Goal: Task Accomplishment & Management: Use online tool/utility

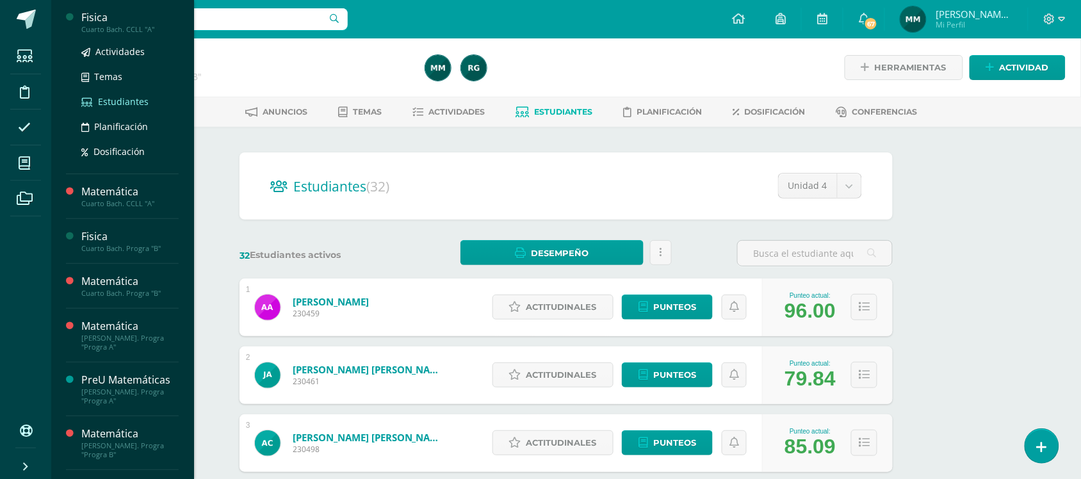
click at [108, 101] on span "Estudiantes" at bounding box center [123, 101] width 51 height 12
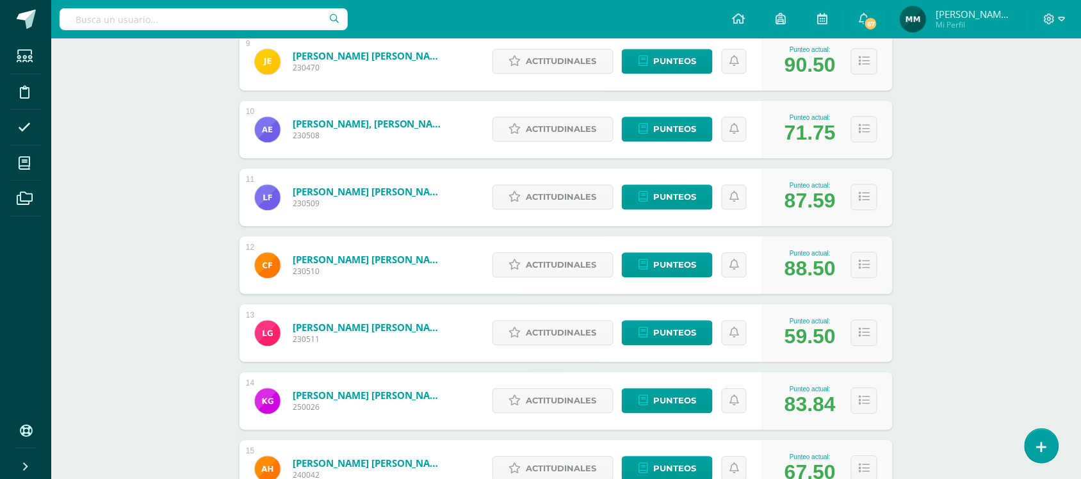
scroll to position [868, 0]
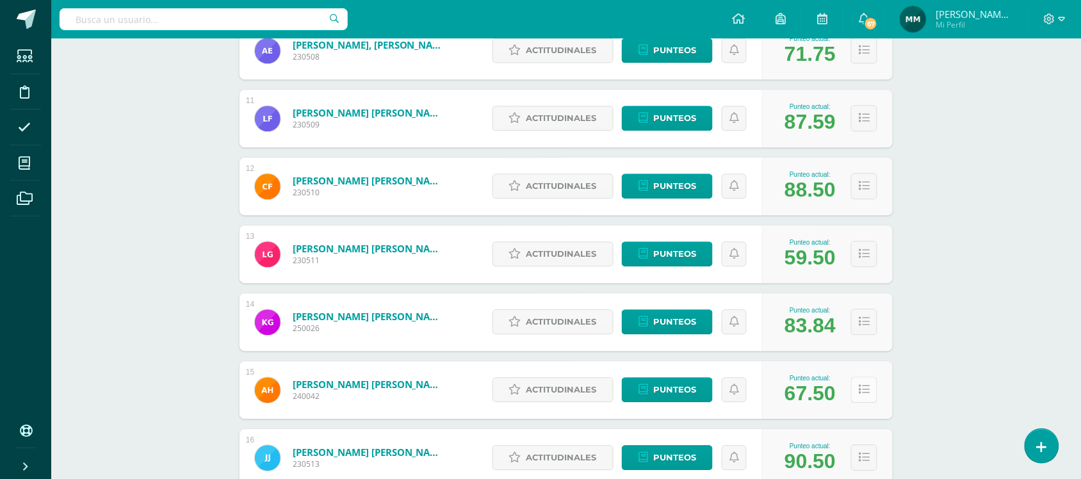
click at [875, 382] on button at bounding box center [864, 389] width 26 height 26
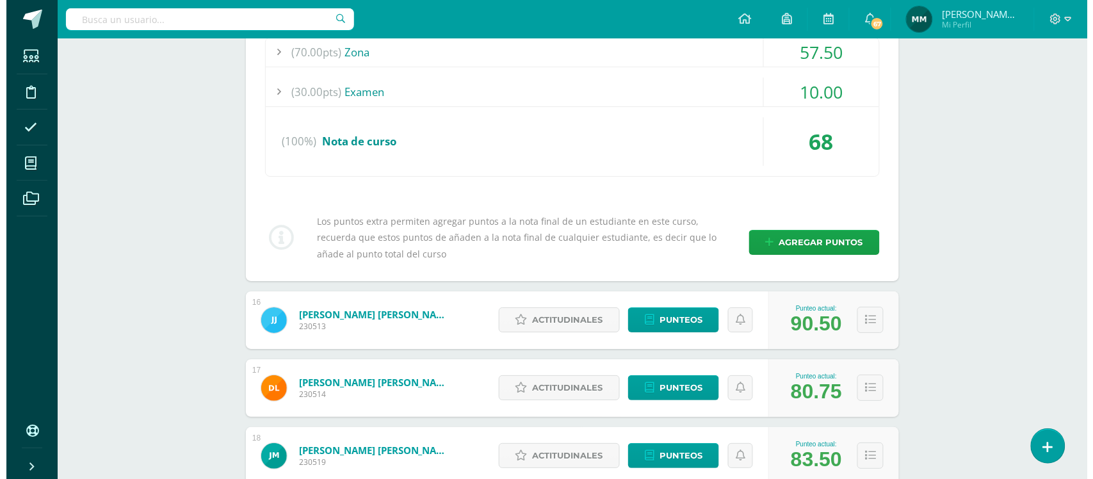
scroll to position [1348, 0]
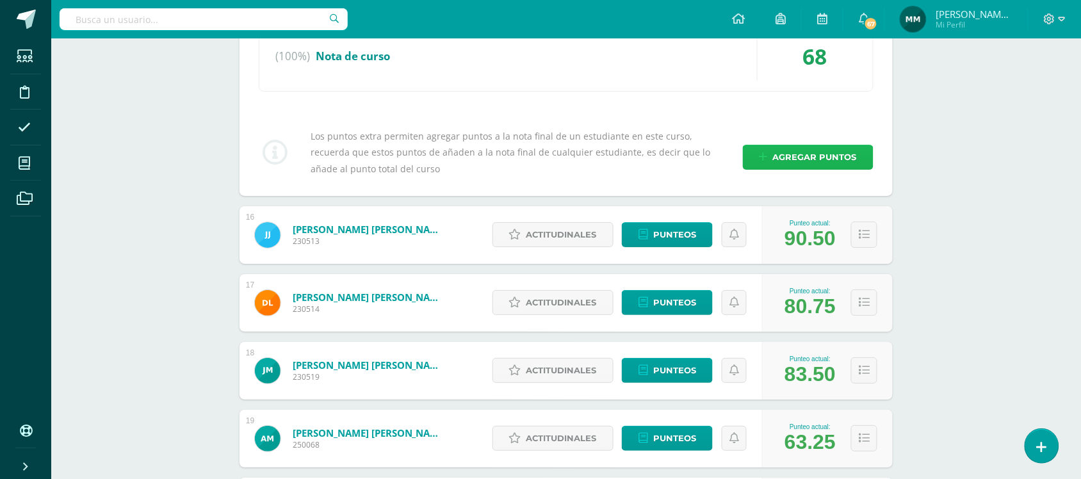
click at [786, 155] on span "Agregar puntos" at bounding box center [815, 157] width 84 height 24
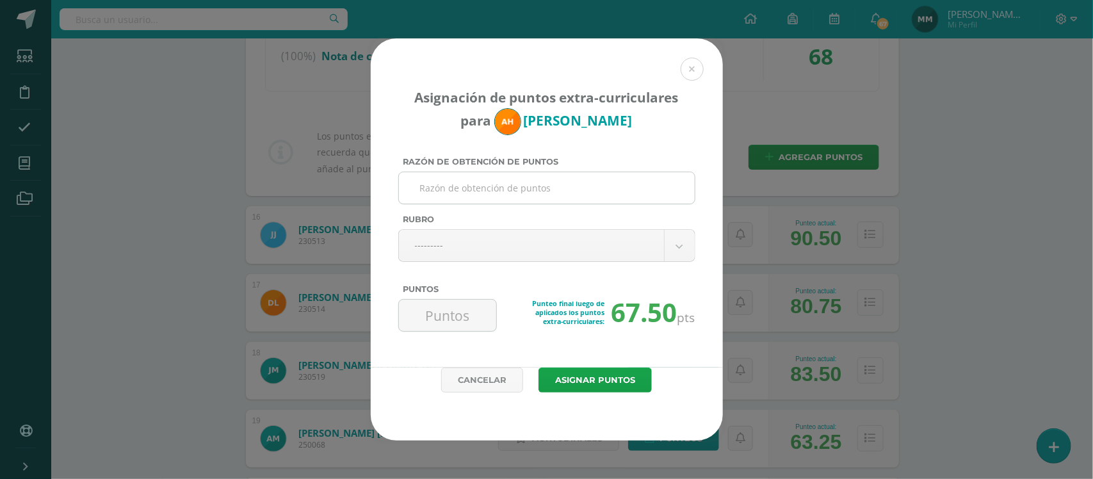
click at [472, 196] on input "Razón de obtención de puntos" at bounding box center [547, 187] width 286 height 31
type input "Promedio"
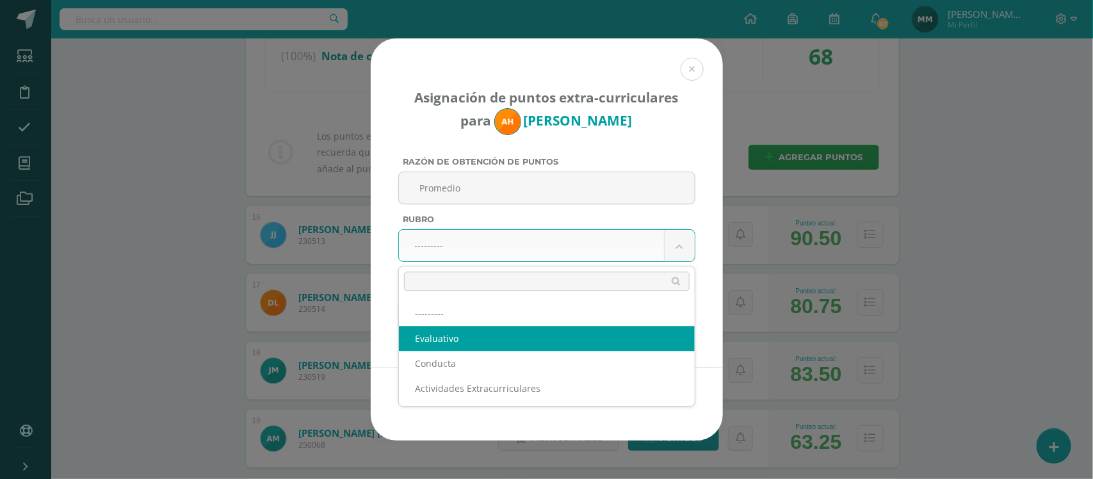
select select "1"
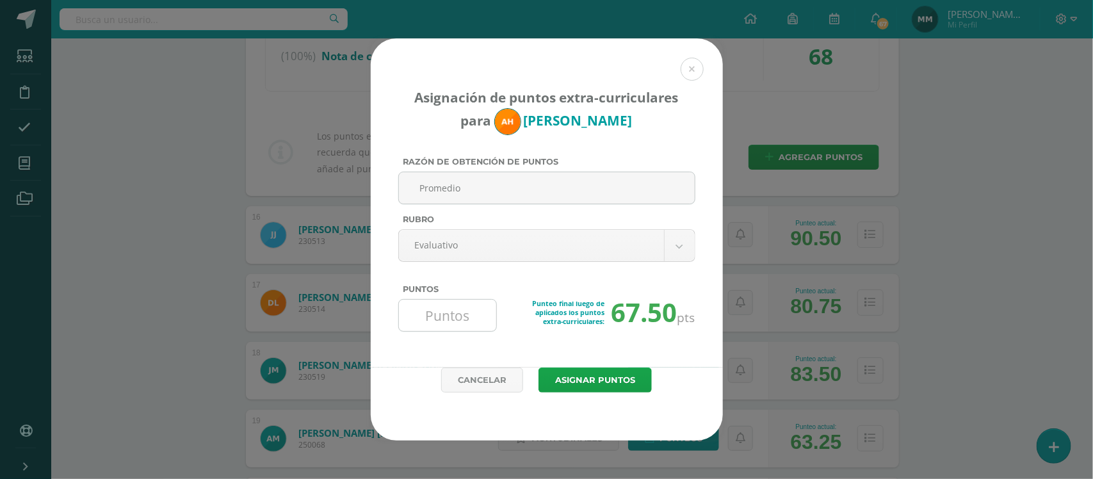
click at [434, 312] on input "Puntos" at bounding box center [448, 315] width 88 height 31
type input "8"
click at [581, 393] on button "Asignar puntos" at bounding box center [594, 380] width 113 height 25
click at [594, 387] on button "Asignar puntos" at bounding box center [594, 380] width 113 height 25
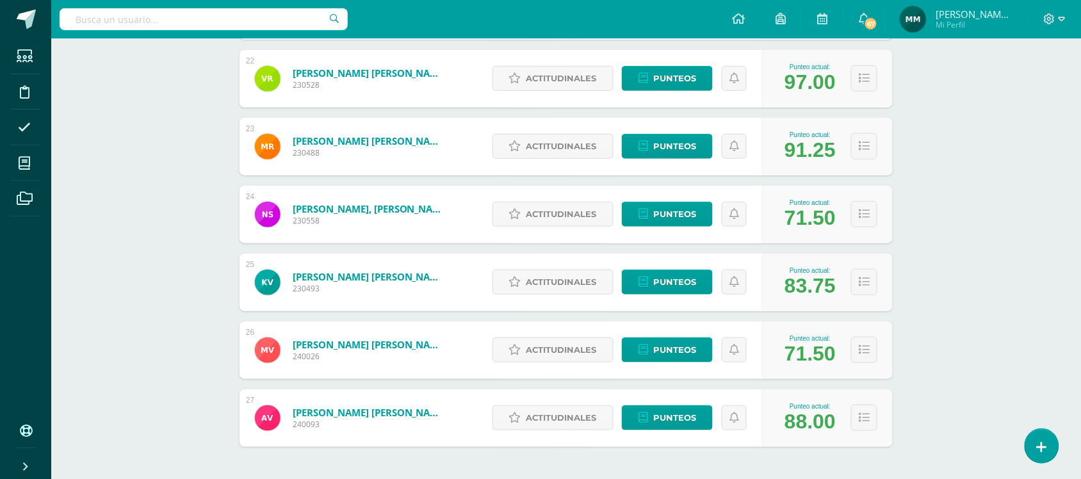
scroll to position [1626, 0]
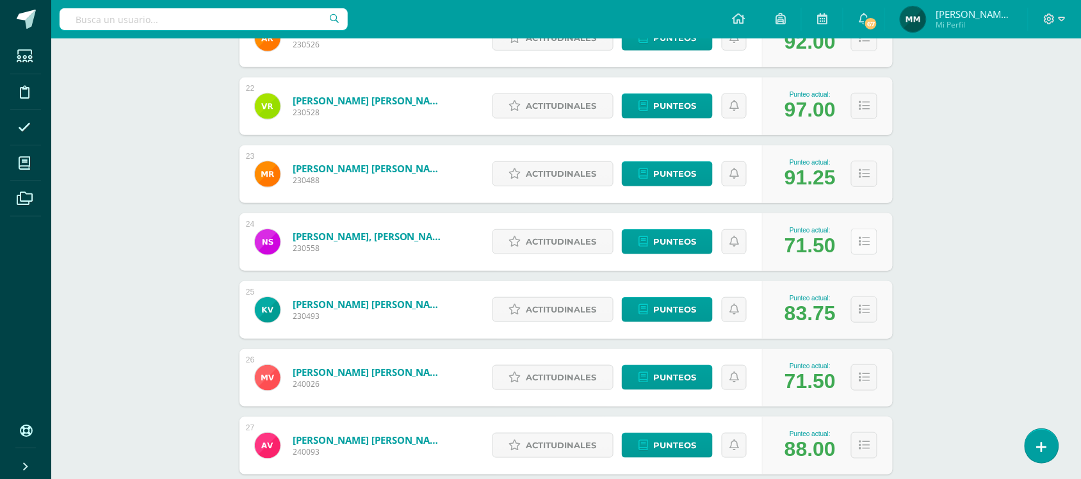
click at [859, 245] on icon at bounding box center [864, 241] width 11 height 11
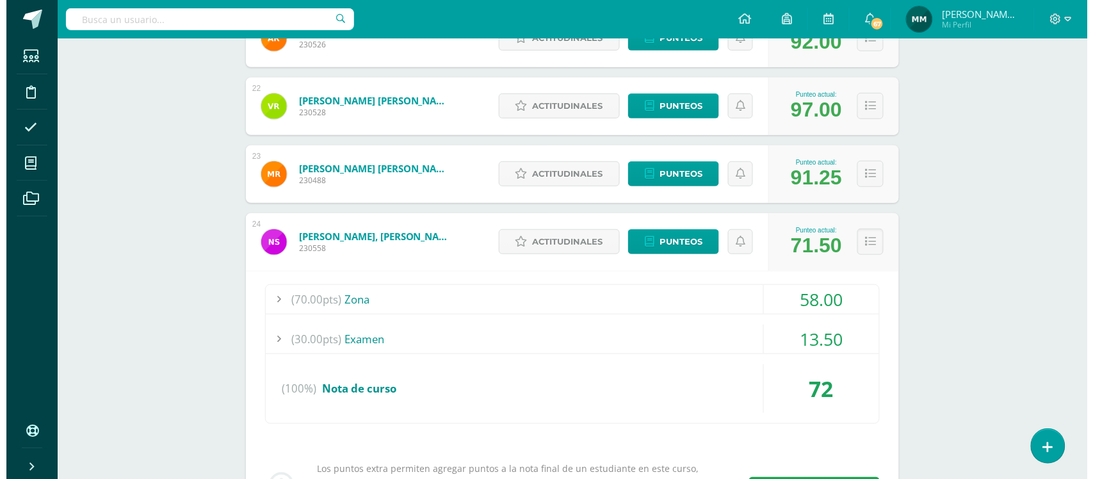
scroll to position [1866, 0]
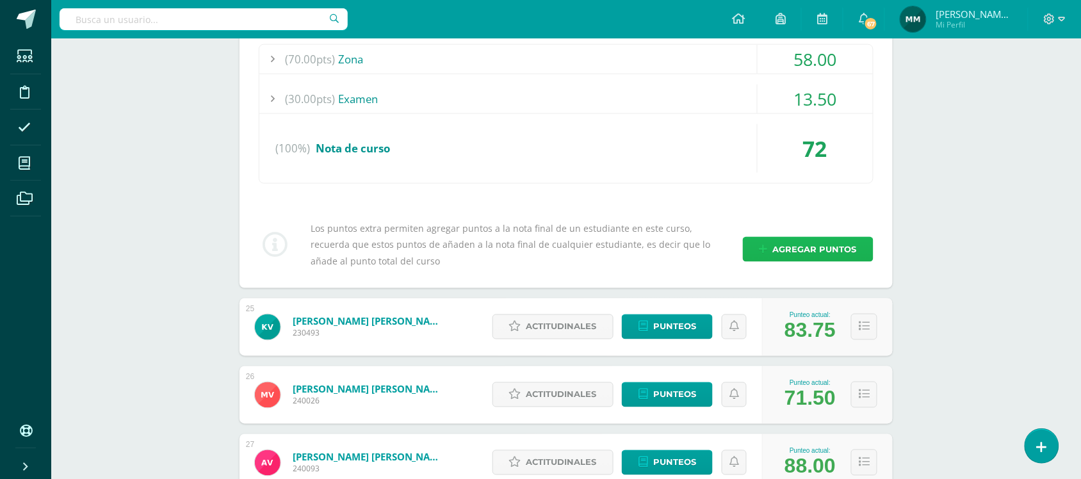
click at [804, 253] on span "Agregar puntos" at bounding box center [815, 250] width 84 height 24
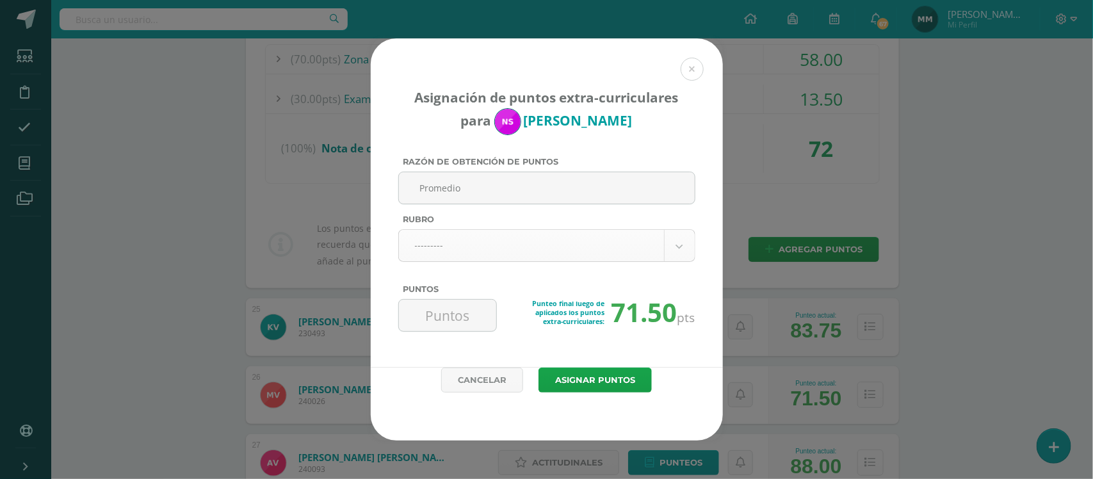
type input "Promedio"
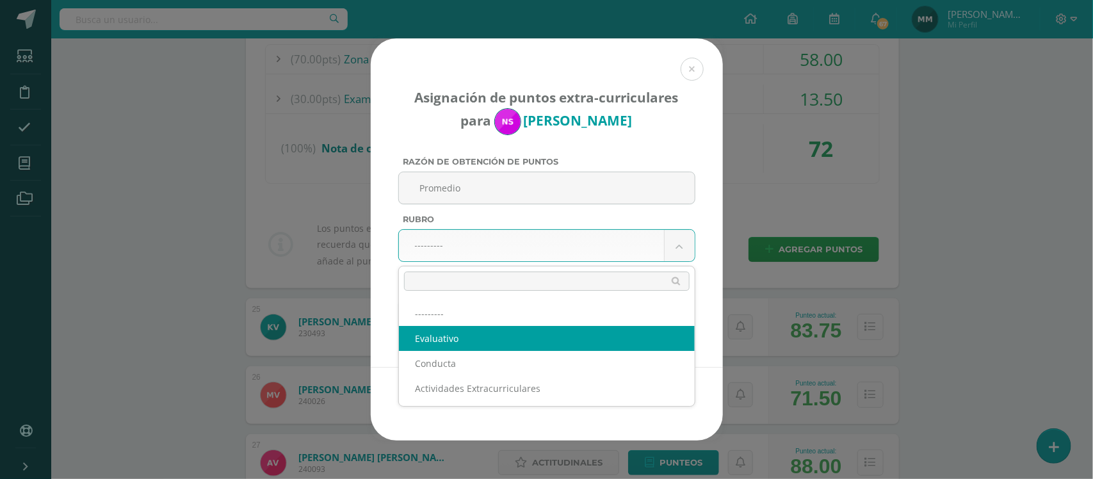
select select "1"
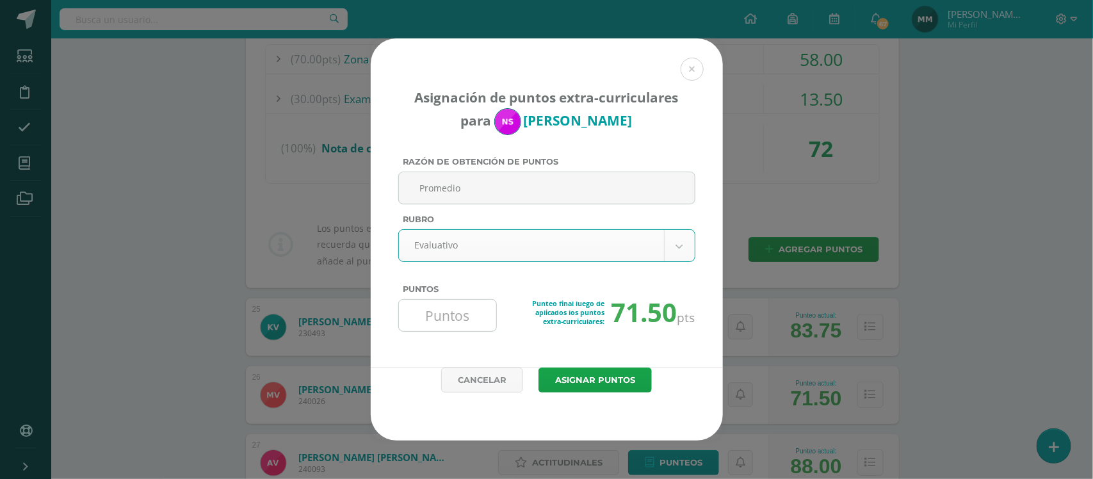
click at [477, 325] on input "Puntos" at bounding box center [448, 315] width 88 height 31
type input "4"
click at [621, 372] on button "Asignar puntos" at bounding box center [594, 380] width 113 height 25
